Goal: Information Seeking & Learning: Check status

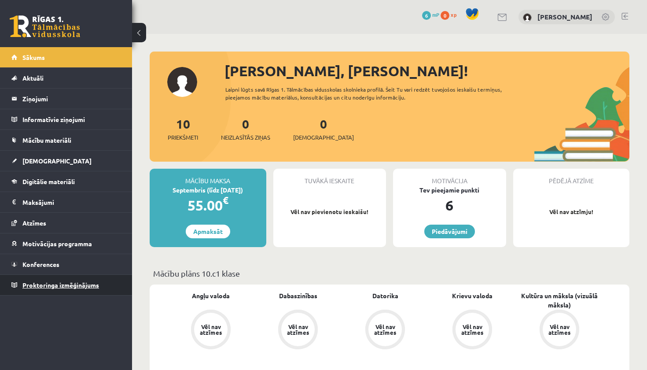
click at [68, 286] on span "Proktoringa izmēģinājums" at bounding box center [60, 285] width 77 height 8
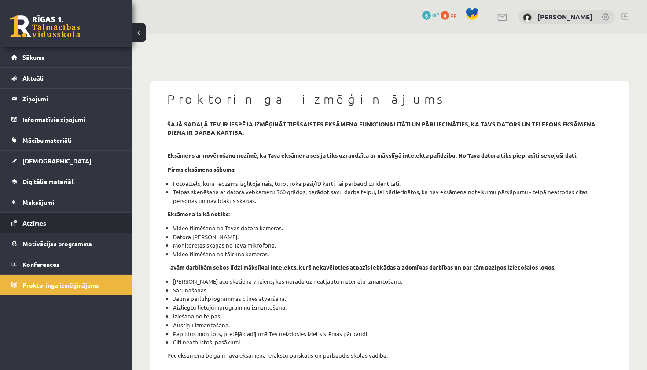
click at [64, 214] on link "Atzīmes" at bounding box center [66, 223] width 110 height 20
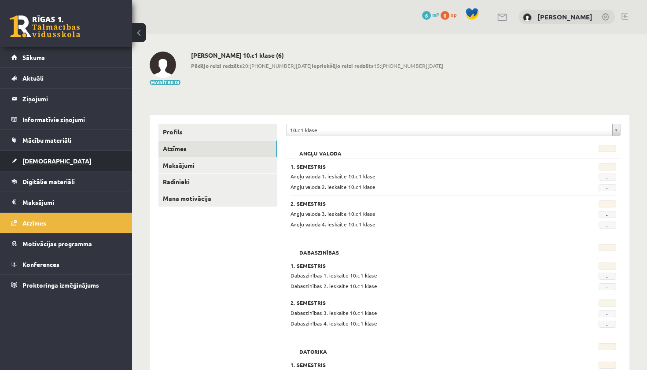
click at [53, 156] on link "[DEMOGRAPHIC_DATA]" at bounding box center [66, 161] width 110 height 20
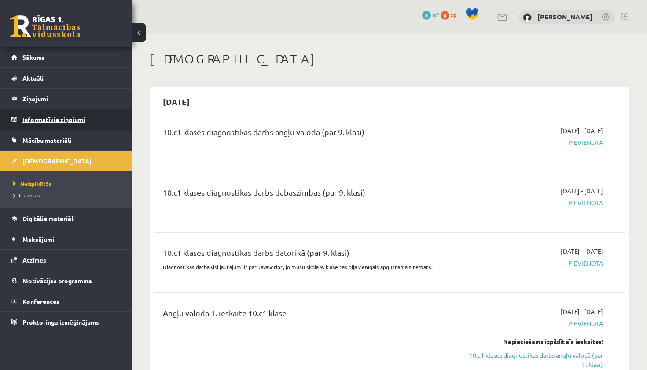
click at [55, 119] on legend "Informatīvie ziņojumi 0" at bounding box center [71, 119] width 99 height 20
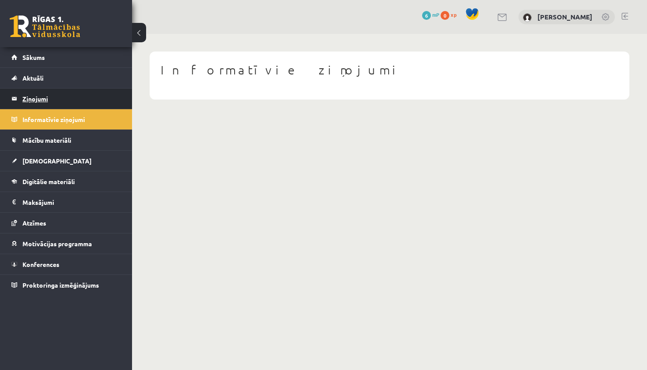
click at [51, 101] on legend "Ziņojumi 0" at bounding box center [71, 98] width 99 height 20
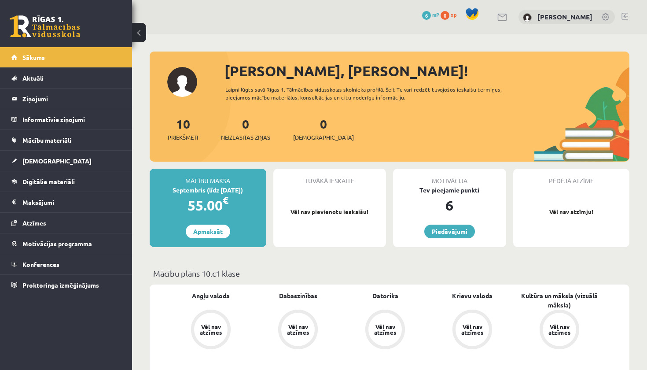
click at [23, 30] on link at bounding box center [45, 26] width 70 height 22
click at [136, 32] on button at bounding box center [139, 32] width 14 height 19
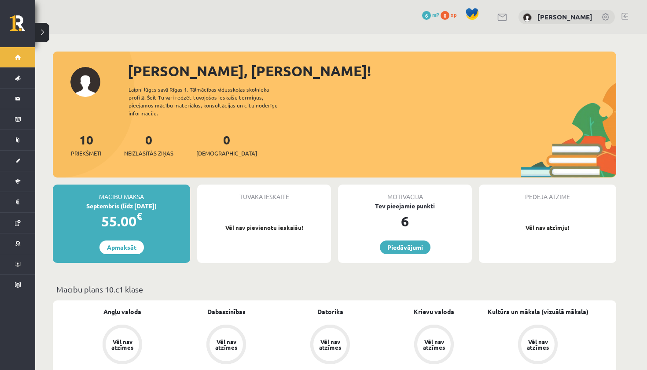
click at [46, 32] on button at bounding box center [42, 32] width 14 height 19
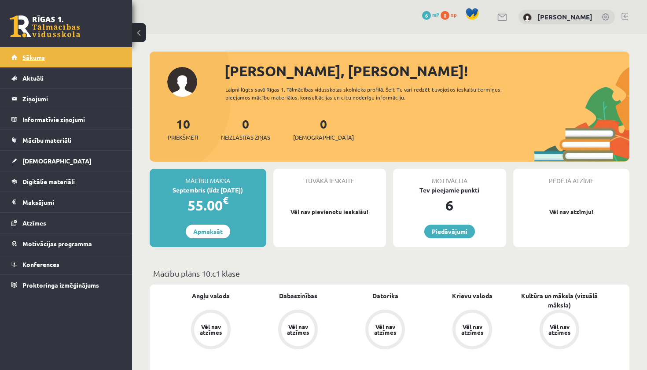
click at [53, 55] on link "Sākums" at bounding box center [66, 57] width 110 height 20
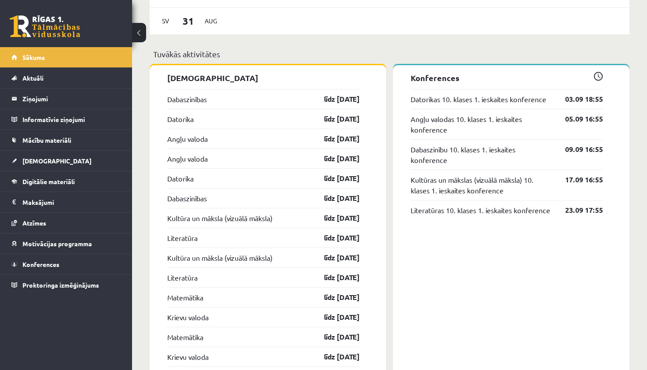
scroll to position [665, 0]
click at [582, 104] on link "03.09 18:55" at bounding box center [577, 99] width 51 height 11
click at [595, 79] on span at bounding box center [598, 76] width 9 height 9
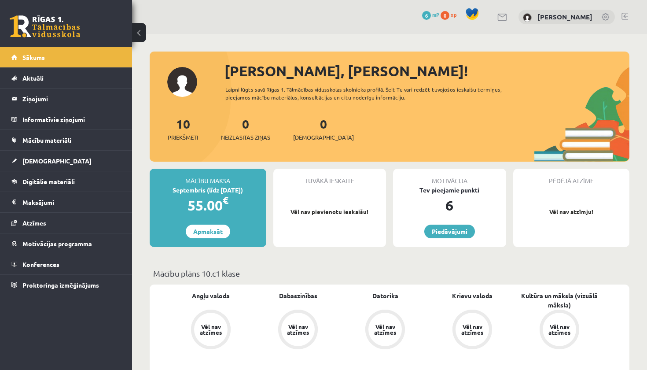
scroll to position [0, 0]
click at [508, 20] on link at bounding box center [502, 17] width 11 height 7
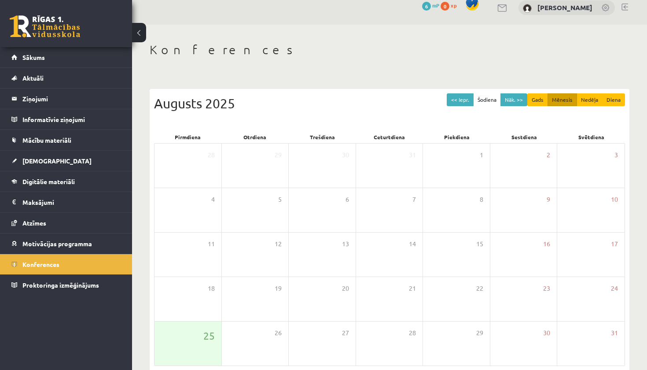
scroll to position [7, 0]
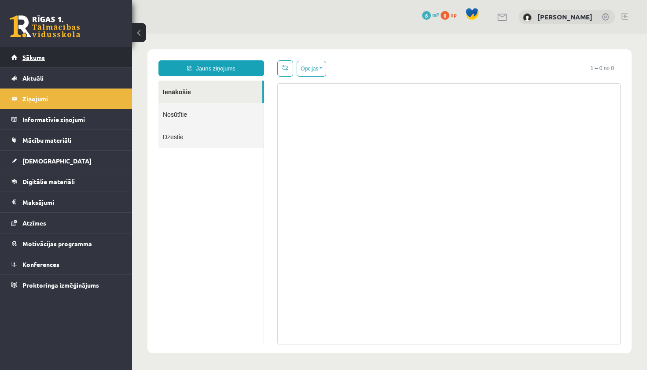
click at [49, 54] on link "Sākums" at bounding box center [66, 57] width 110 height 20
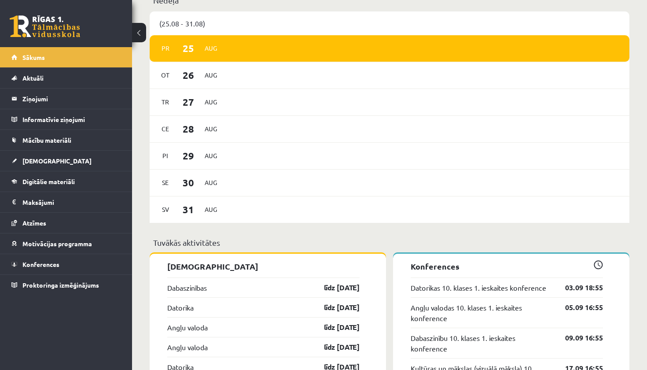
scroll to position [479, 0]
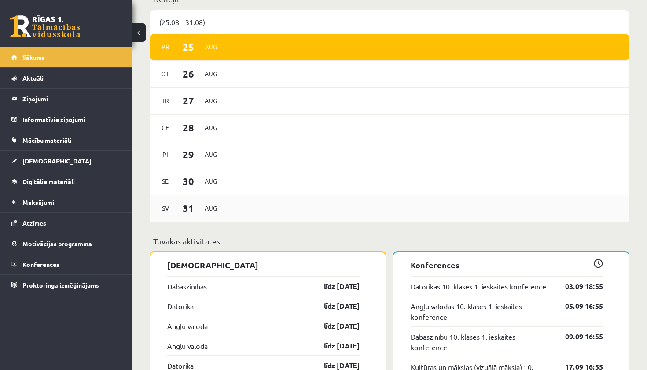
click at [243, 209] on div "Sv 31 Aug" at bounding box center [390, 208] width 480 height 27
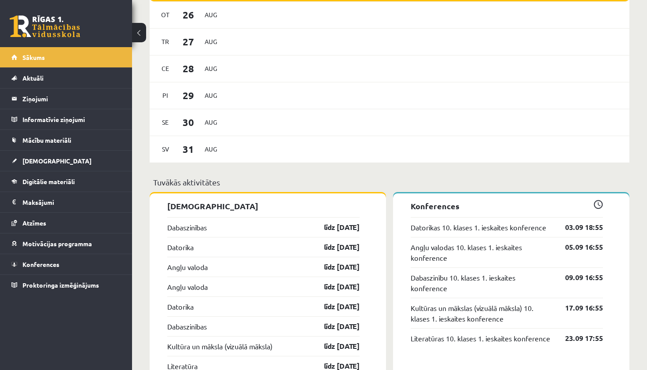
scroll to position [538, 0]
click at [249, 226] on div "Dabaszinības līdz 15.09.25" at bounding box center [263, 227] width 192 height 20
click at [323, 226] on link "līdz 15.09.25" at bounding box center [333, 226] width 51 height 11
click at [335, 225] on link "līdz 15.09.25" at bounding box center [333, 226] width 51 height 11
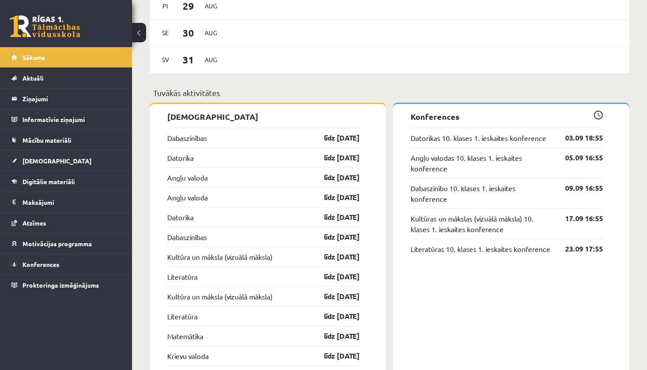
scroll to position [622, 0]
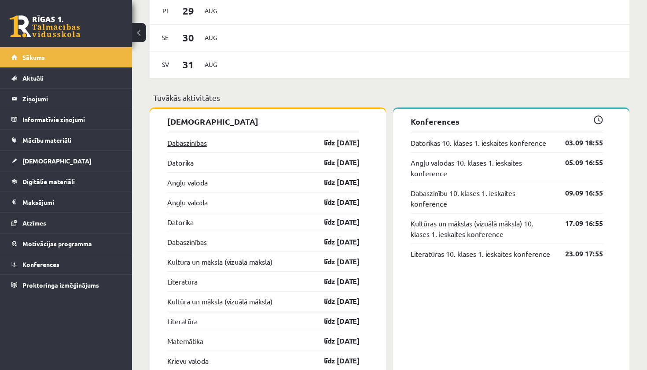
click at [204, 143] on link "Dabaszinības" at bounding box center [187, 142] width 40 height 11
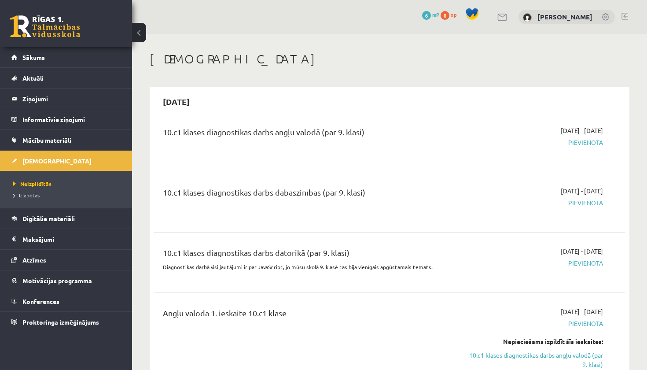
click at [587, 143] on span "Pievienota" at bounding box center [534, 142] width 138 height 9
click at [577, 142] on span "Pievienota" at bounding box center [534, 142] width 138 height 9
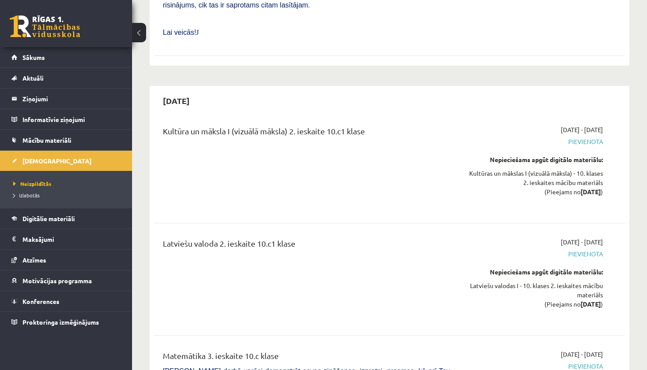
scroll to position [3678, 0]
